Goal: Navigation & Orientation: Go to known website

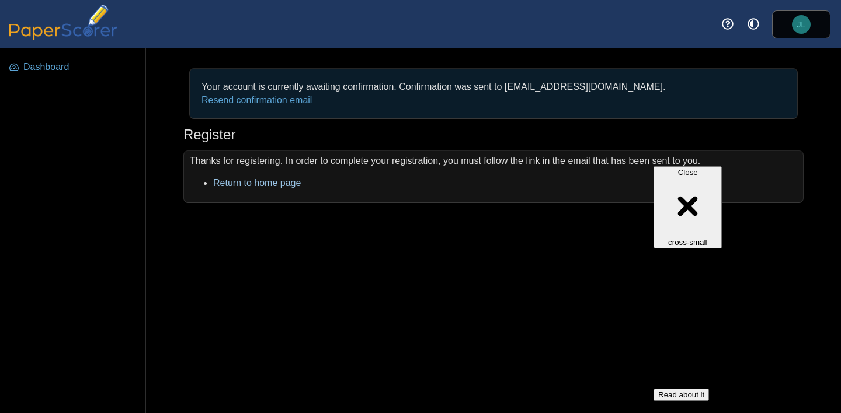
click at [290, 182] on link "Return to home page" at bounding box center [257, 183] width 88 height 10
